Goal: Task Accomplishment & Management: Use online tool/utility

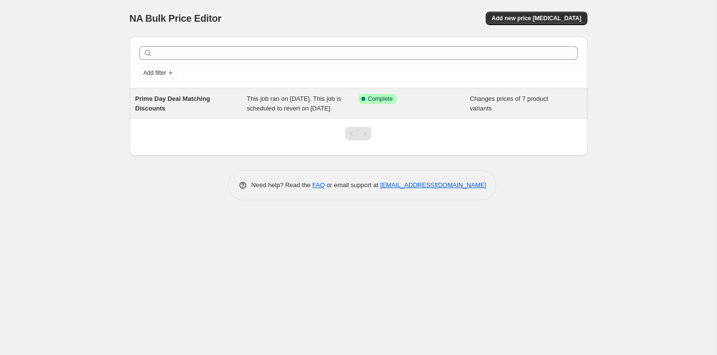
click at [331, 109] on span "This job ran on 8 October 2025. This job is scheduled to revert on 9 October 20…" at bounding box center [294, 103] width 94 height 17
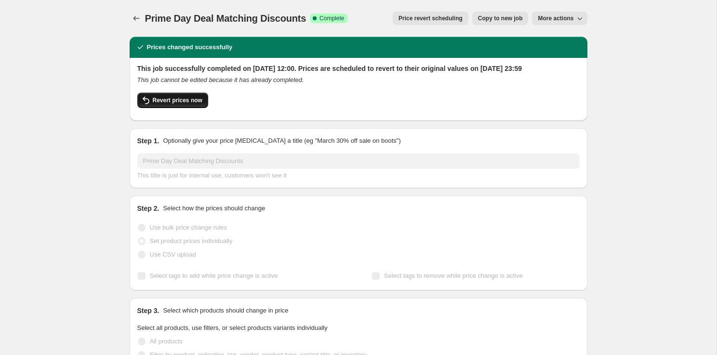
click at [183, 104] on span "Revert prices now" at bounding box center [178, 100] width 50 height 8
checkbox input "false"
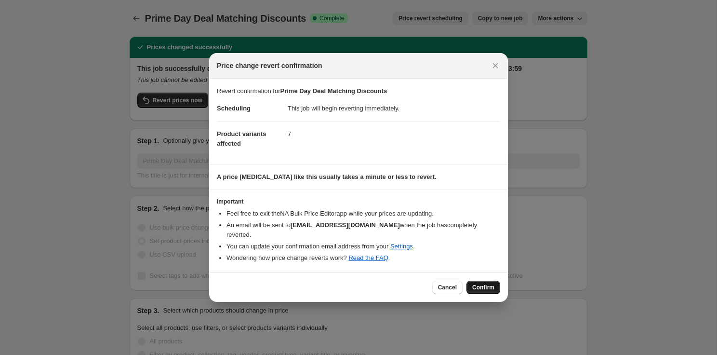
click at [479, 283] on span "Confirm" at bounding box center [483, 287] width 22 height 8
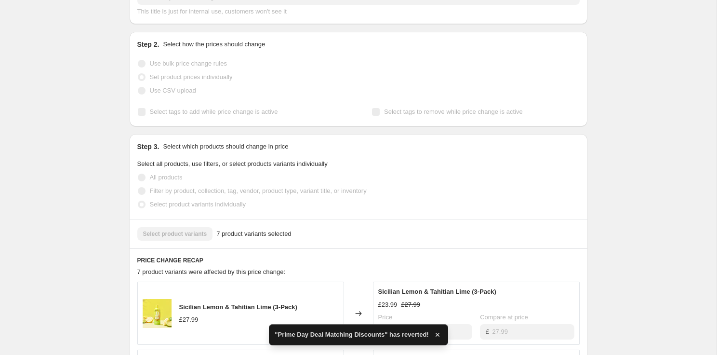
checkbox input "true"
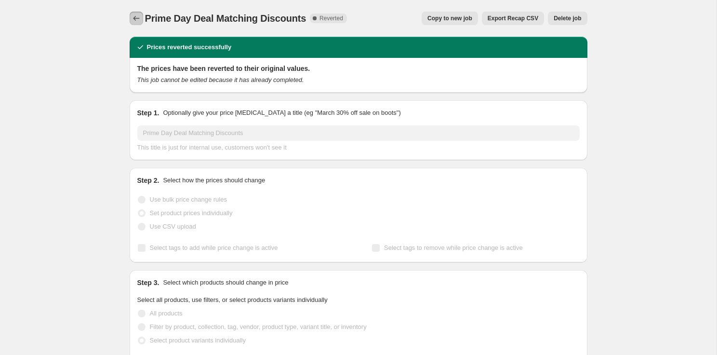
click at [138, 23] on button "Price change jobs" at bounding box center [136, 18] width 13 height 13
